Goal: Task Accomplishment & Management: Manage account settings

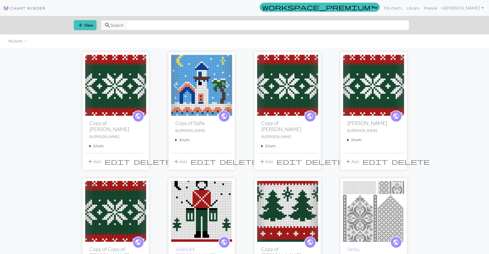
click at [181, 143] on div "public Copy of Sofie By Kristin 3 charts Sofie delete Copy of Sofie delete Copy…" at bounding box center [201, 134] width 61 height 37
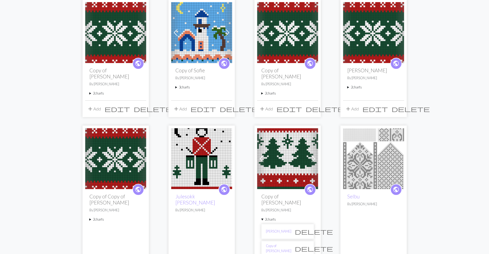
scroll to position [106, 0]
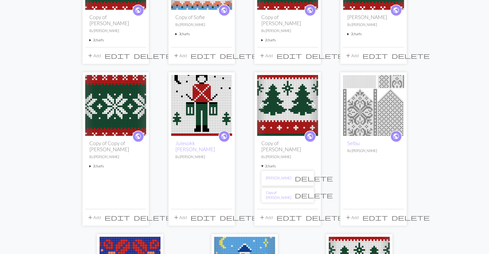
click at [140, 214] on span "delete" at bounding box center [153, 217] width 38 height 7
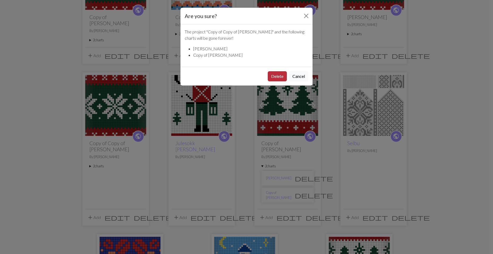
click at [273, 80] on button "Delete" at bounding box center [277, 76] width 19 height 10
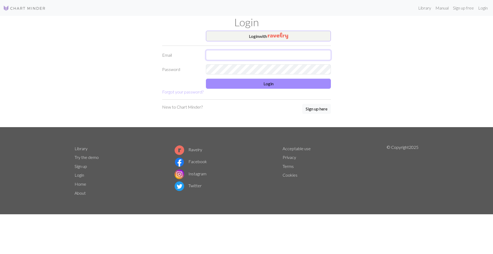
click at [227, 53] on input "text" at bounding box center [268, 55] width 125 height 10
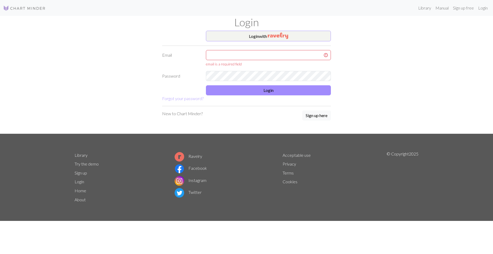
click at [0, 189] on footer "Library Try the demo Sign up Login Home About Ravelry Facebook Instagram Twitte…" at bounding box center [246, 178] width 493 height 88
click at [242, 52] on input "text" at bounding box center [268, 55] width 125 height 10
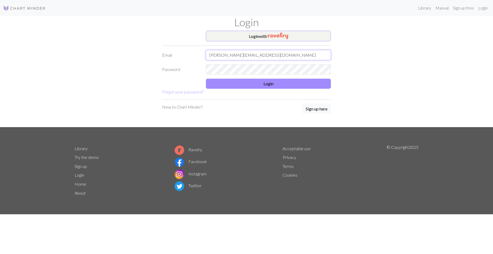
type input "kristin.kartveit31@gmail.com"
click at [304, 83] on button "Login" at bounding box center [268, 84] width 125 height 10
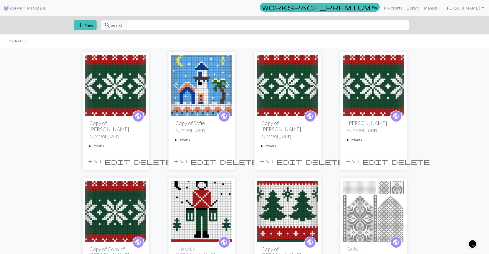
scroll to position [159, 0]
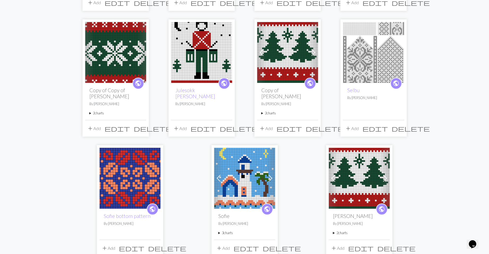
click at [315, 126] on span "delete" at bounding box center [325, 128] width 38 height 7
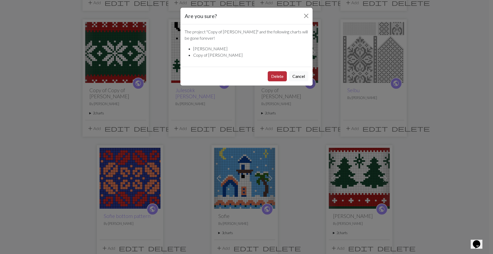
click at [274, 76] on button "Delete" at bounding box center [277, 76] width 19 height 10
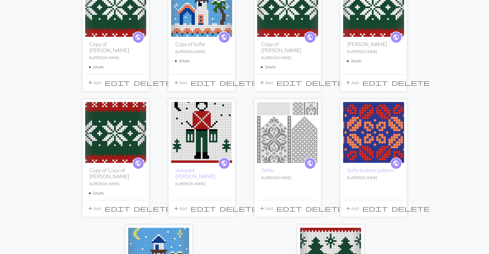
scroll to position [80, 0]
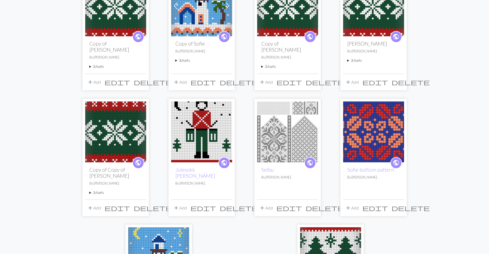
click at [140, 205] on span "delete" at bounding box center [153, 208] width 38 height 7
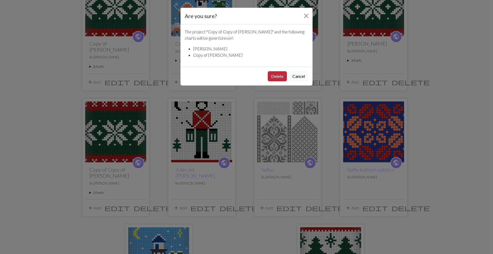
click at [277, 76] on button "Delete" at bounding box center [277, 76] width 19 height 10
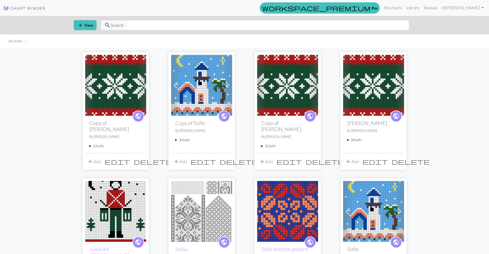
click at [90, 144] on summary "2 charts" at bounding box center [115, 146] width 53 height 5
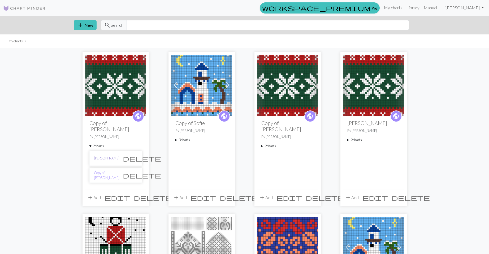
click at [105, 156] on link "[PERSON_NAME]" at bounding box center [106, 158] width 25 height 5
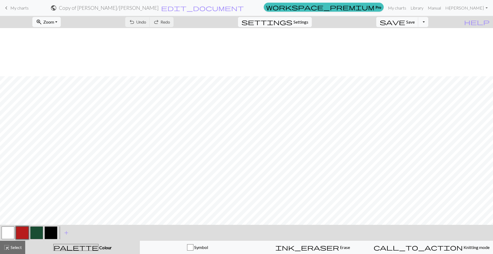
scroll to position [287, 0]
click at [15, 9] on span "My charts" at bounding box center [19, 7] width 18 height 5
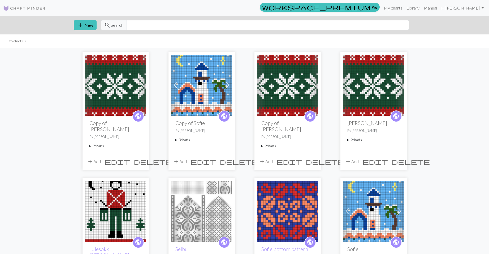
click at [92, 144] on summary "2 charts" at bounding box center [115, 146] width 53 height 5
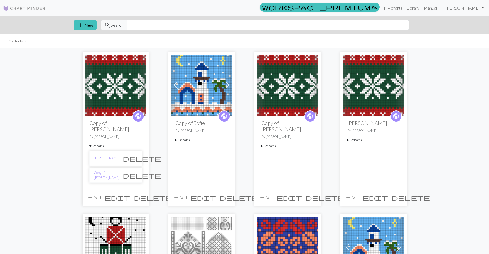
drag, startPoint x: 0, startPoint y: 145, endPoint x: 112, endPoint y: 162, distance: 113.1
click at [2, 145] on div "Previous Next public Copy of Magnus sokk By Kristin 2 charts Julesokk Lara dele…" at bounding box center [244, 249] width 489 height 403
click at [114, 172] on link "Copy of [PERSON_NAME]" at bounding box center [106, 176] width 25 height 10
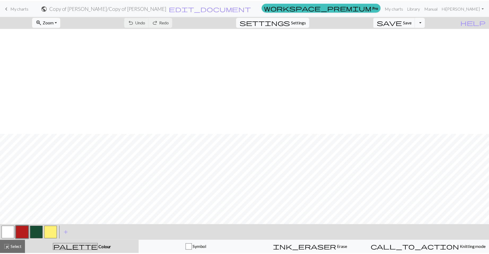
scroll to position [106, 0]
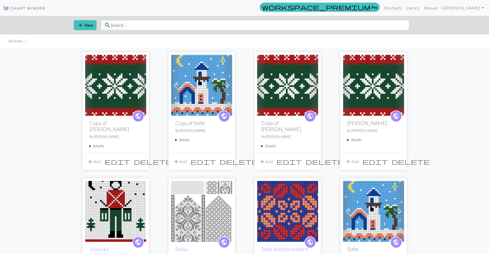
click at [140, 158] on span "delete" at bounding box center [153, 161] width 38 height 7
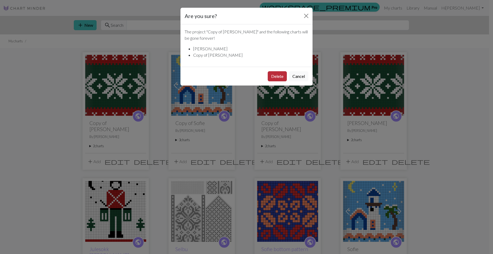
click at [275, 76] on button "Delete" at bounding box center [277, 76] width 19 height 10
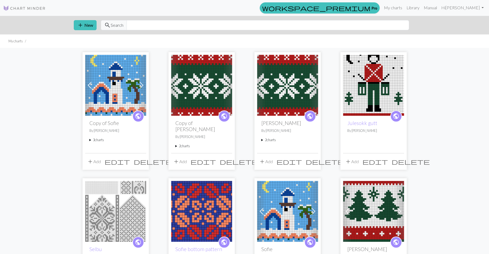
click at [0, 173] on div "Previous Next public Copy of Sofie By Kristin 3 charts Sofie delete Copy of Sof…" at bounding box center [244, 171] width 489 height 246
click at [267, 141] on summary "2 charts" at bounding box center [287, 140] width 53 height 5
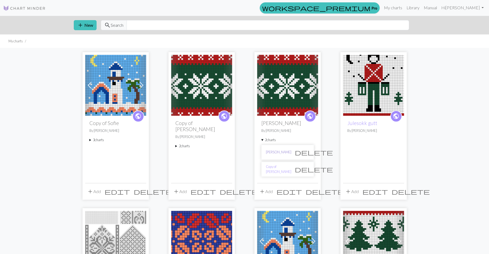
click at [276, 150] on link "[PERSON_NAME]" at bounding box center [278, 152] width 25 height 5
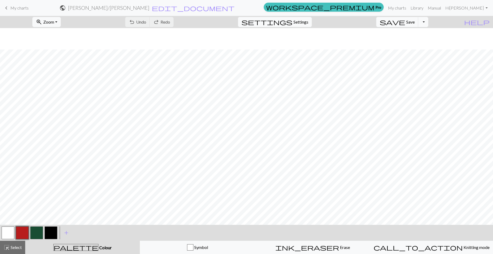
scroll to position [287, 0]
click at [23, 3] on div "keyboard_arrow_left My charts public Magnus sokk / Julesokk Lara edit_document …" at bounding box center [246, 8] width 493 height 11
click at [19, 11] on link "keyboard_arrow_left My charts" at bounding box center [15, 7] width 25 height 9
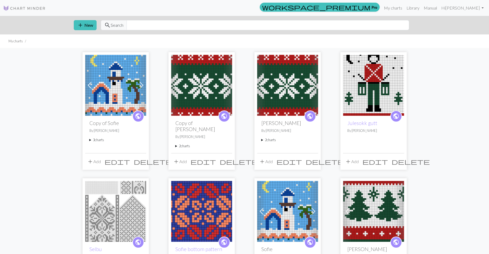
click at [269, 137] on div "public Magnus sokk By Kristin 2 charts Julesokk Lara delete Copy of Julesokk La…" at bounding box center [287, 134] width 61 height 37
click at [271, 140] on summary "2 charts" at bounding box center [287, 140] width 53 height 5
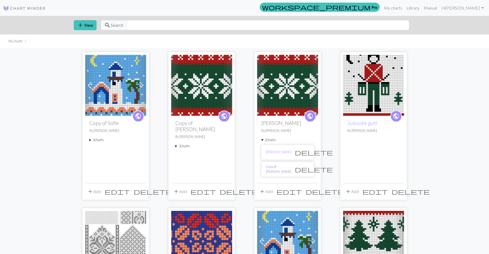
click at [288, 169] on link "Copy of [PERSON_NAME]" at bounding box center [278, 170] width 25 height 10
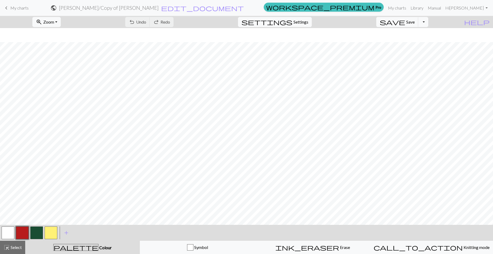
scroll to position [330, 0]
click at [7, 7] on span "keyboard_arrow_left" at bounding box center [6, 7] width 6 height 7
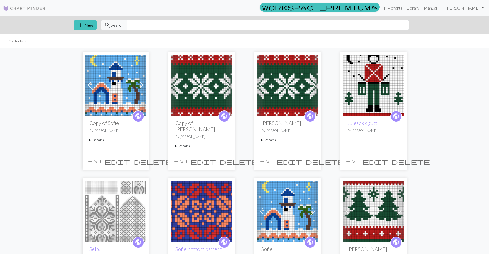
click at [0, 160] on div "Previous Next public Copy of Sofie By Kristin 3 charts Sofie delete Copy of Sof…" at bounding box center [244, 171] width 489 height 246
click at [182, 144] on div "public Copy of Magnus sokk By Kristin 2 charts Julesokk Lara delete Copy of Jul…" at bounding box center [201, 134] width 61 height 37
click at [184, 144] on summary "2 charts" at bounding box center [201, 146] width 53 height 5
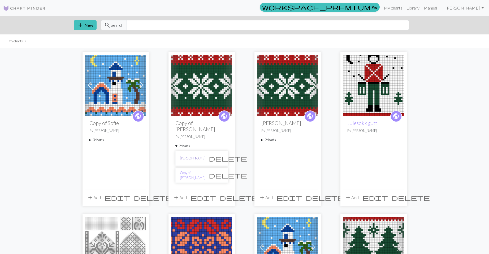
click at [194, 156] on link "[PERSON_NAME]" at bounding box center [192, 158] width 25 height 5
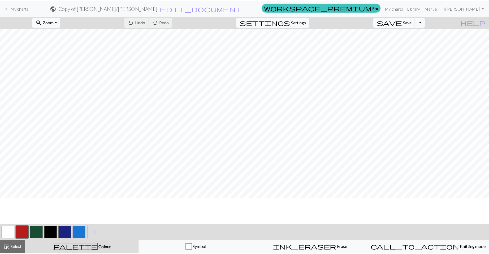
scroll to position [53, 0]
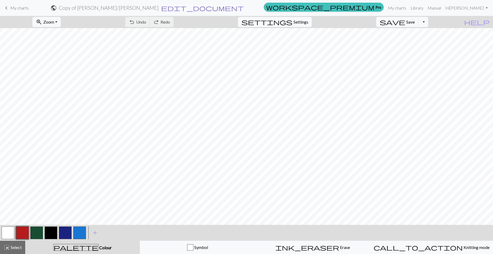
click at [244, 8] on span "edit_document" at bounding box center [202, 7] width 83 height 7
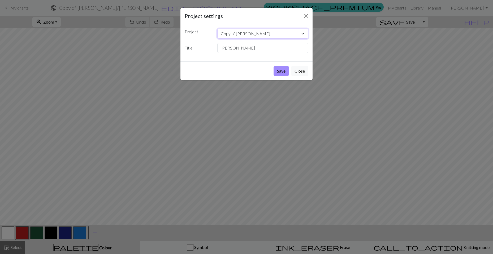
click at [245, 33] on select "Copy of Sofie Copy of Magnus sokk Magnus sokk Julesokk gutt Selbu Sofie bottom …" at bounding box center [262, 34] width 91 height 10
select select "689fe538d7214c32a65154e6"
click at [217, 29] on select "Copy of Sofie Copy of Magnus sokk Magnus sokk Julesokk gutt Selbu Sofie bottom …" at bounding box center [262, 34] width 91 height 10
click at [243, 47] on input "[PERSON_NAME]" at bounding box center [262, 48] width 91 height 10
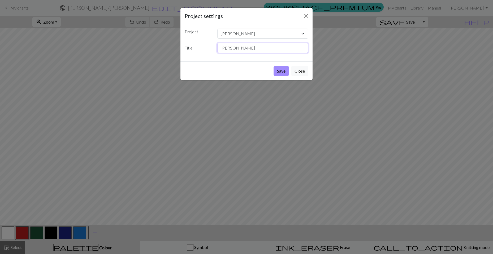
click at [243, 47] on input "[PERSON_NAME]" at bounding box center [262, 48] width 91 height 10
drag, startPoint x: 0, startPoint y: 182, endPoint x: 36, endPoint y: 173, distance: 37.1
click at [0, 182] on div "Project settings Project Copy of Sofie Copy of Magnus sokk Magnus sokk Julesokk…" at bounding box center [246, 127] width 493 height 254
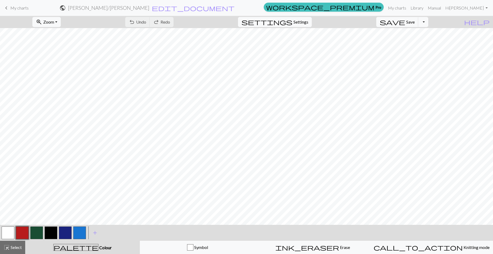
click at [149, 7] on h2 "Magnus sokk / Julesokk Lara" at bounding box center [108, 8] width 81 height 6
select select "689fe538d7214c32a65154e6"
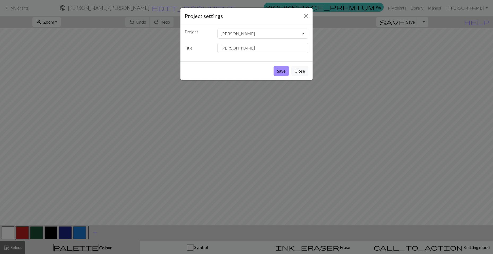
click at [244, 53] on div "Project Copy of Sofie Copy of Magnus sokk Magnus sokk Julesokk gutt Selbu Sofie…" at bounding box center [246, 42] width 132 height 37
click at [248, 45] on input "[PERSON_NAME]" at bounding box center [262, 48] width 91 height 10
type input "Fremside"
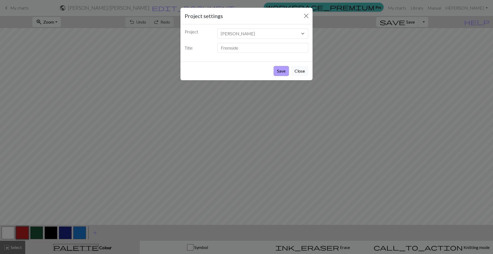
click at [276, 72] on button "Save" at bounding box center [281, 71] width 15 height 10
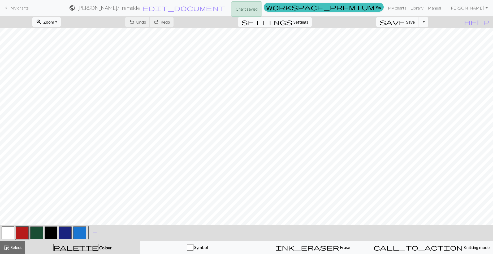
click at [415, 23] on span "Save" at bounding box center [410, 21] width 8 height 5
click at [11, 10] on div "Chart saved" at bounding box center [246, 10] width 493 height 21
click at [18, 6] on span "My charts" at bounding box center [19, 7] width 18 height 5
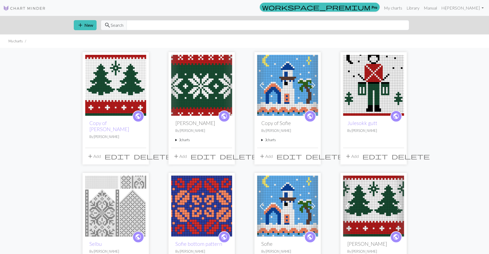
click at [175, 142] on div "public Magnus sokk By Kristin 3 charts Julesokk Lara delete Copy of Julesokk La…" at bounding box center [201, 132] width 61 height 32
drag, startPoint x: 175, startPoint y: 142, endPoint x: 179, endPoint y: 142, distance: 3.7
click at [179, 142] on div "public Magnus sokk By Kristin 3 charts Julesokk Lara delete Copy of Julesokk La…" at bounding box center [201, 132] width 61 height 32
click at [176, 142] on summary "3 charts" at bounding box center [201, 140] width 53 height 5
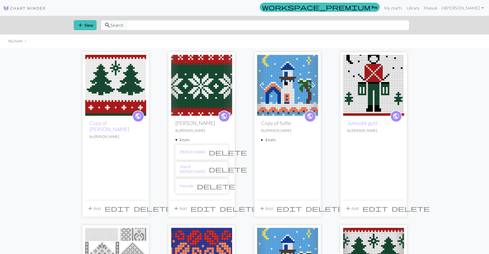
click at [218, 169] on span "delete" at bounding box center [228, 169] width 38 height 7
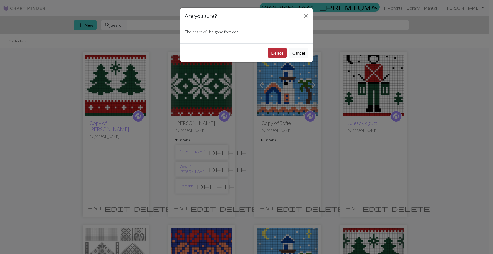
click at [280, 57] on button "Delete" at bounding box center [277, 53] width 19 height 10
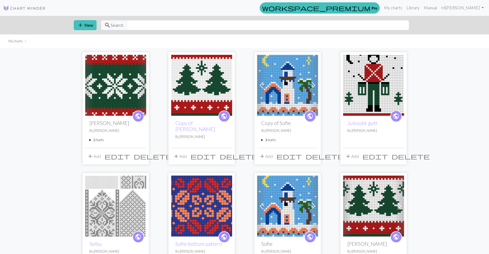
drag, startPoint x: 89, startPoint y: 143, endPoint x: 97, endPoint y: 138, distance: 9.3
click at [89, 142] on div "public [PERSON_NAME] By [PERSON_NAME] 2 charts [PERSON_NAME] delete Fremside de…" at bounding box center [115, 132] width 61 height 32
drag, startPoint x: 2, startPoint y: 172, endPoint x: 50, endPoint y: 159, distance: 49.1
click at [7, 170] on div "Previous Next public Magnus sokk By Kristin 2 charts Julesokk Lara delete Frems…" at bounding box center [244, 168] width 489 height 241
click at [90, 140] on summary "2 charts" at bounding box center [115, 140] width 53 height 5
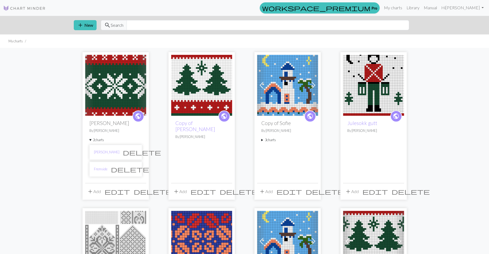
click at [133, 149] on span "delete" at bounding box center [142, 152] width 38 height 7
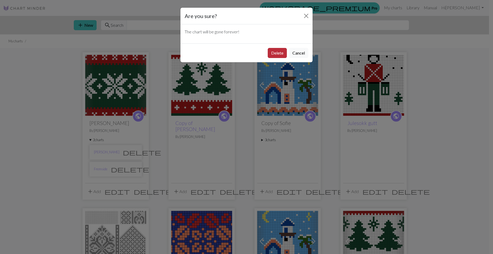
click at [280, 53] on button "Delete" at bounding box center [277, 53] width 19 height 10
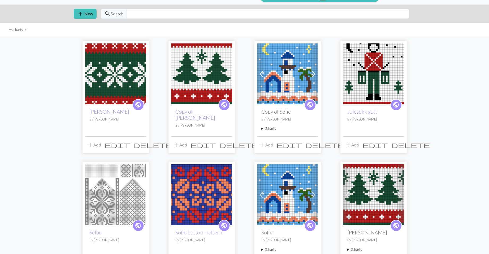
scroll to position [10, 0]
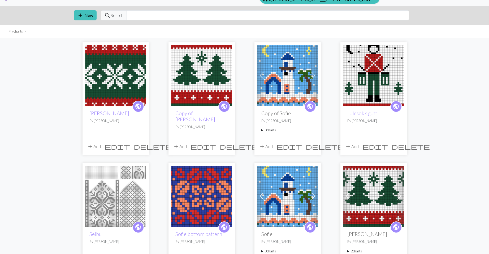
click at [270, 130] on summary "3 charts" at bounding box center [287, 130] width 53 height 5
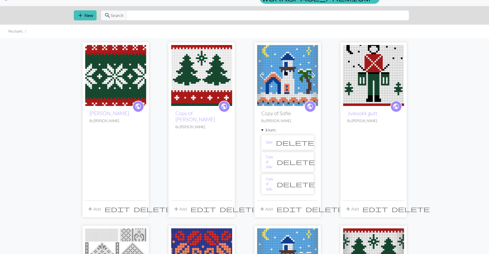
click at [270, 130] on summary "3 charts" at bounding box center [287, 130] width 53 height 5
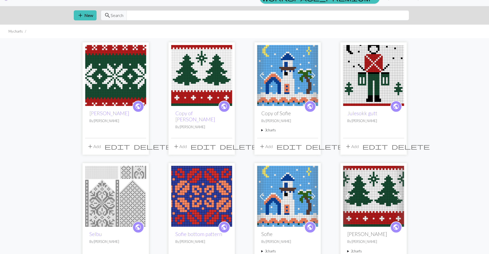
click at [314, 145] on span "delete" at bounding box center [325, 146] width 38 height 7
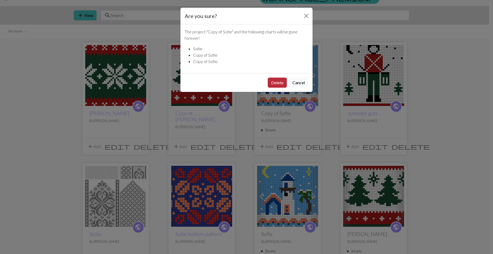
click at [277, 82] on button "Delete" at bounding box center [277, 83] width 19 height 10
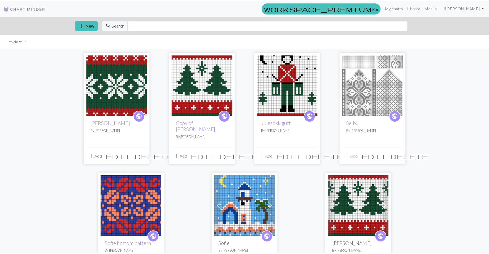
scroll to position [10, 0]
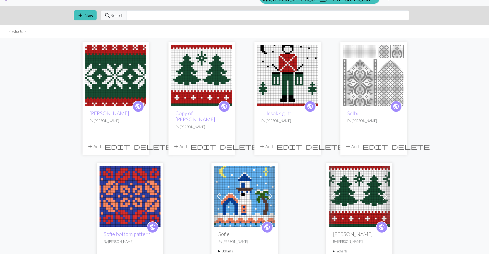
click at [225, 143] on span "delete" at bounding box center [239, 146] width 38 height 7
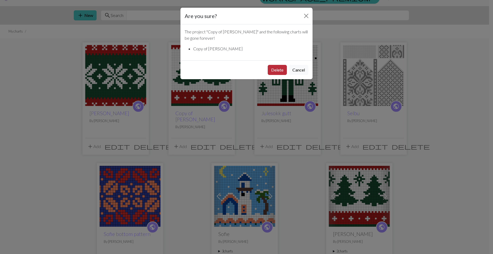
click at [271, 70] on button "Delete" at bounding box center [277, 70] width 19 height 10
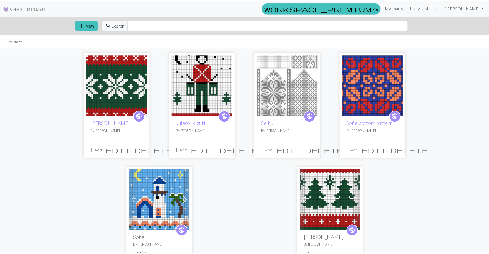
scroll to position [10, 0]
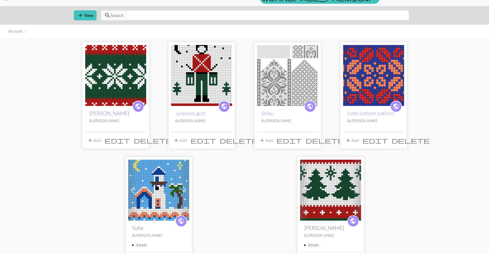
click at [106, 113] on link "[PERSON_NAME]" at bounding box center [109, 113] width 40 height 6
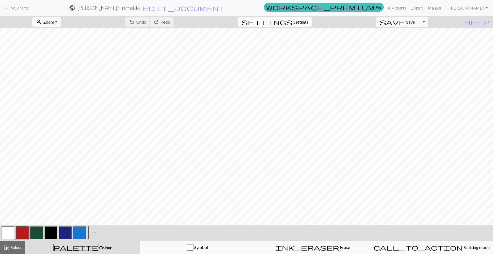
click at [16, 11] on link "keyboard_arrow_left My charts" at bounding box center [15, 7] width 25 height 9
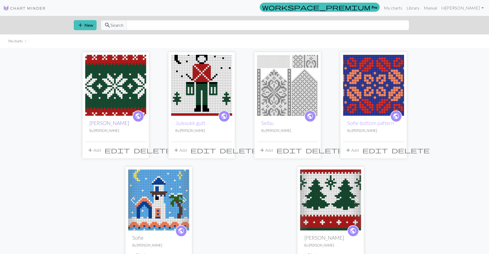
click at [102, 125] on link "[PERSON_NAME]" at bounding box center [109, 123] width 40 height 6
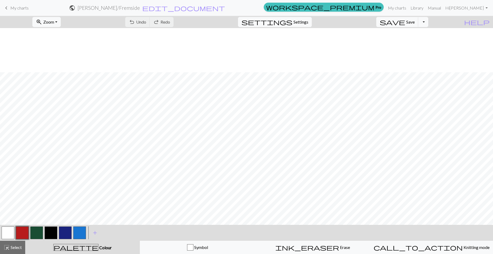
scroll to position [159, 0]
click at [54, 21] on span "Zoom" at bounding box center [48, 21] width 11 height 5
click at [54, 74] on button "100%" at bounding box center [54, 72] width 42 height 8
click at [54, 24] on span "Zoom" at bounding box center [48, 21] width 11 height 5
click at [53, 66] on button "50%" at bounding box center [54, 63] width 42 height 8
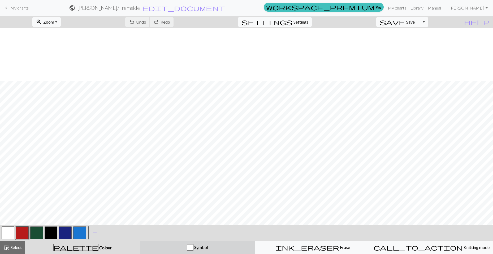
scroll to position [53, 0]
